Goal: Task Accomplishment & Management: Manage account settings

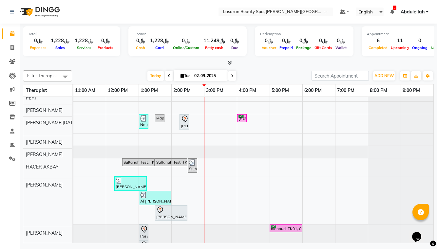
scroll to position [29, 0]
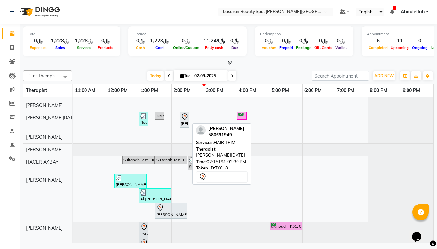
click at [185, 116] on icon at bounding box center [185, 117] width 8 height 8
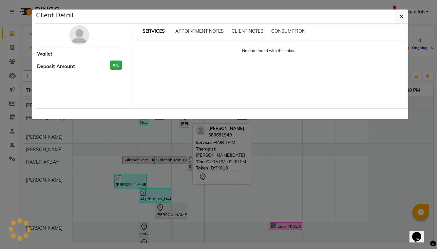
select select "7"
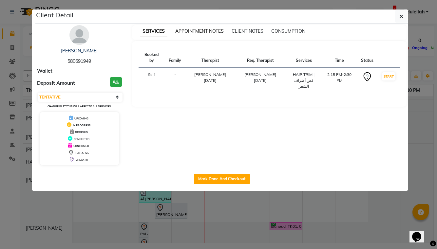
click at [211, 32] on span "APPOINTMENT NOTES" at bounding box center [199, 31] width 48 height 6
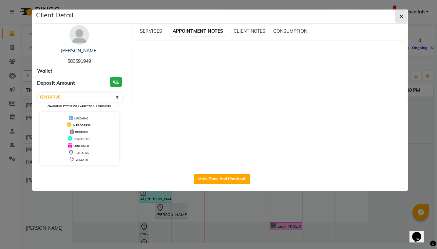
click at [398, 16] on button "button" at bounding box center [401, 16] width 12 height 12
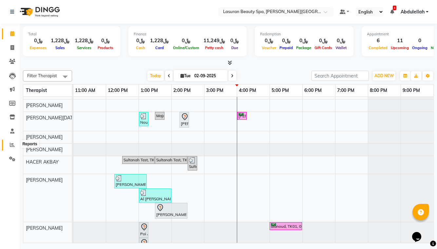
click at [14, 143] on icon at bounding box center [12, 145] width 5 height 5
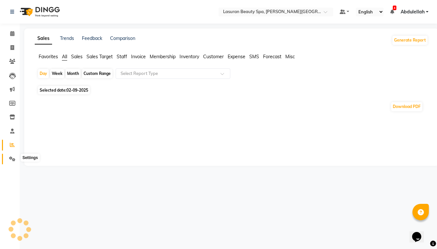
click at [11, 157] on icon at bounding box center [12, 159] width 6 height 5
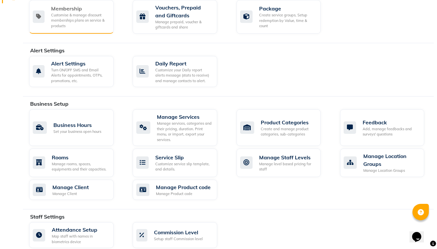
scroll to position [171, 0]
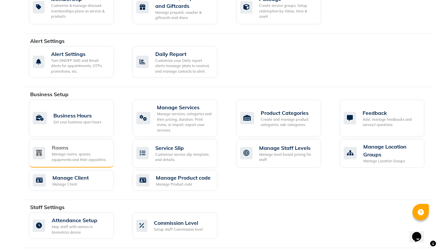
click at [86, 149] on div "Rooms" at bounding box center [80, 148] width 57 height 8
